Goal: Transaction & Acquisition: Purchase product/service

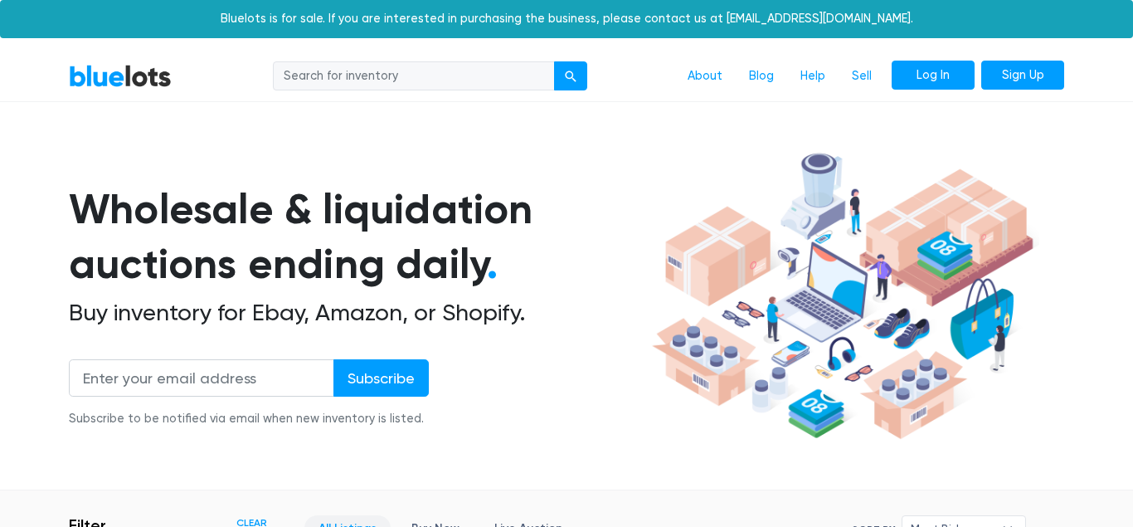
click at [908, 80] on link "Log In" at bounding box center [933, 76] width 83 height 30
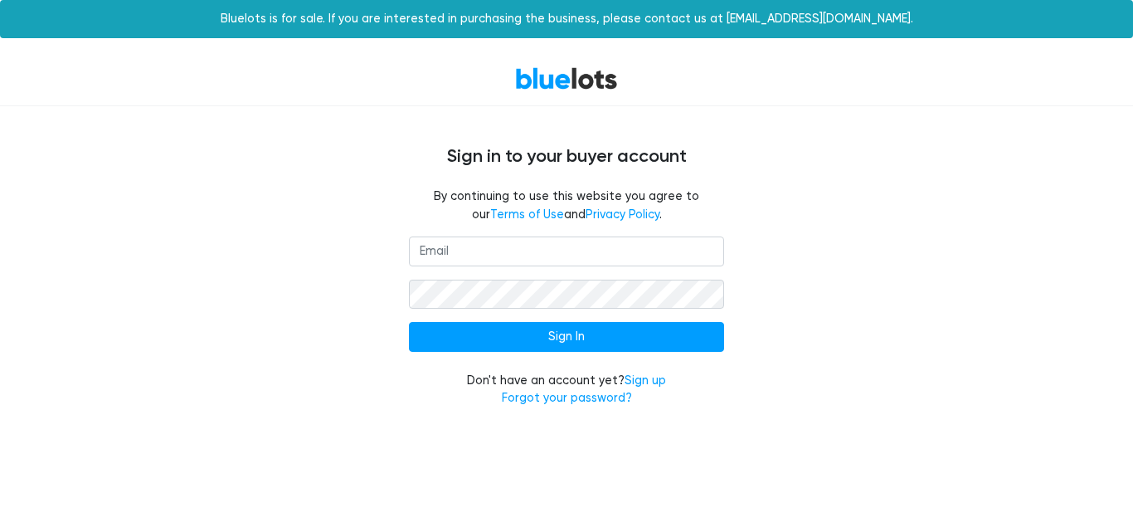
click at [665, 251] on input "email" at bounding box center [566, 251] width 315 height 30
type input "[EMAIL_ADDRESS][DOMAIN_NAME]"
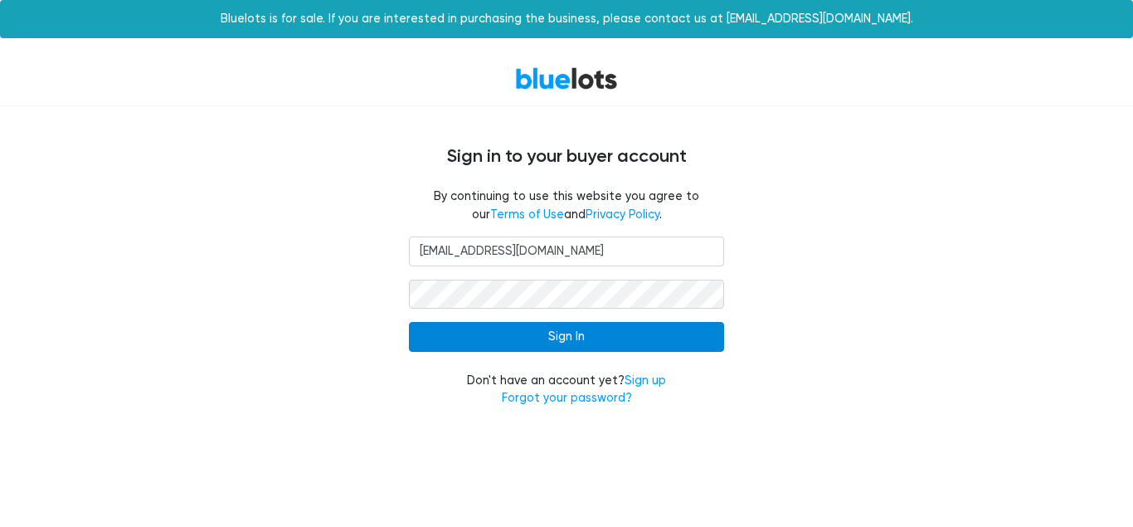
click at [592, 340] on input "Sign In" at bounding box center [566, 337] width 315 height 30
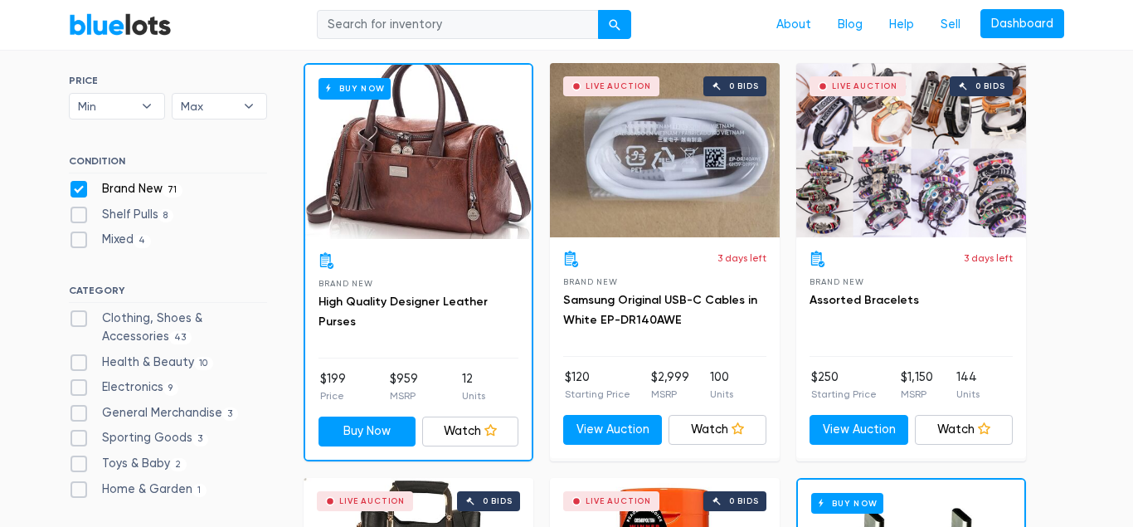
scroll to position [508, 0]
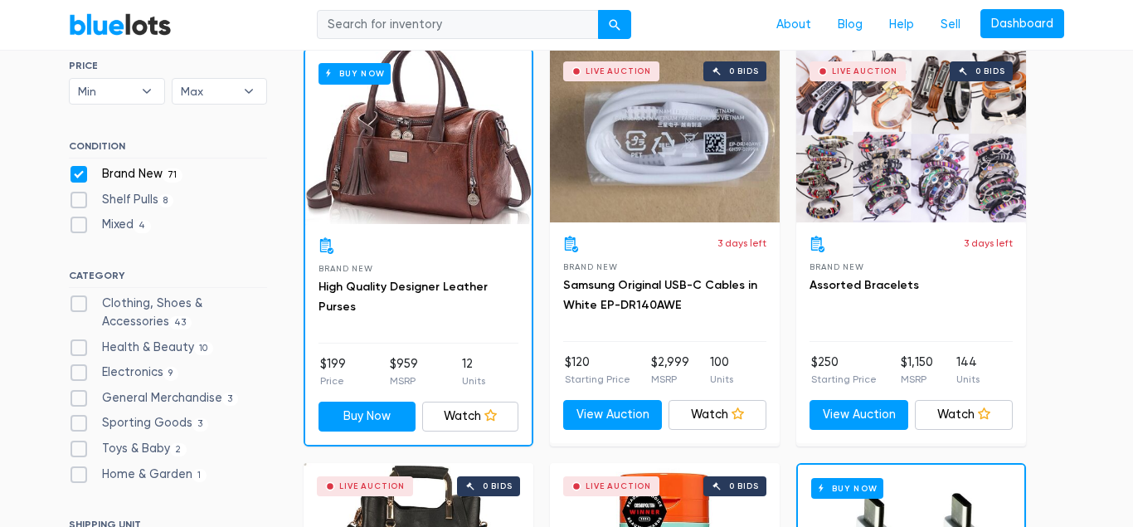
click at [85, 303] on label "Clothing, Shoes & Accessories 43" at bounding box center [168, 312] width 198 height 36
click at [80, 303] on Accessories"] "Clothing, Shoes & Accessories 43" at bounding box center [74, 299] width 11 height 11
checkbox Accessories"] "true"
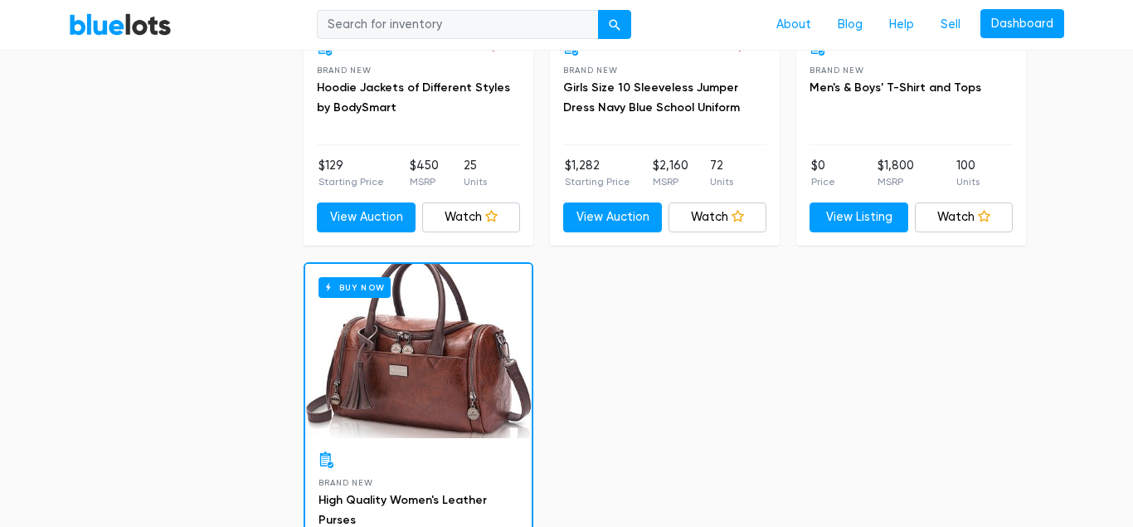
scroll to position [7215, 0]
